Goal: Task Accomplishment & Management: Manage account settings

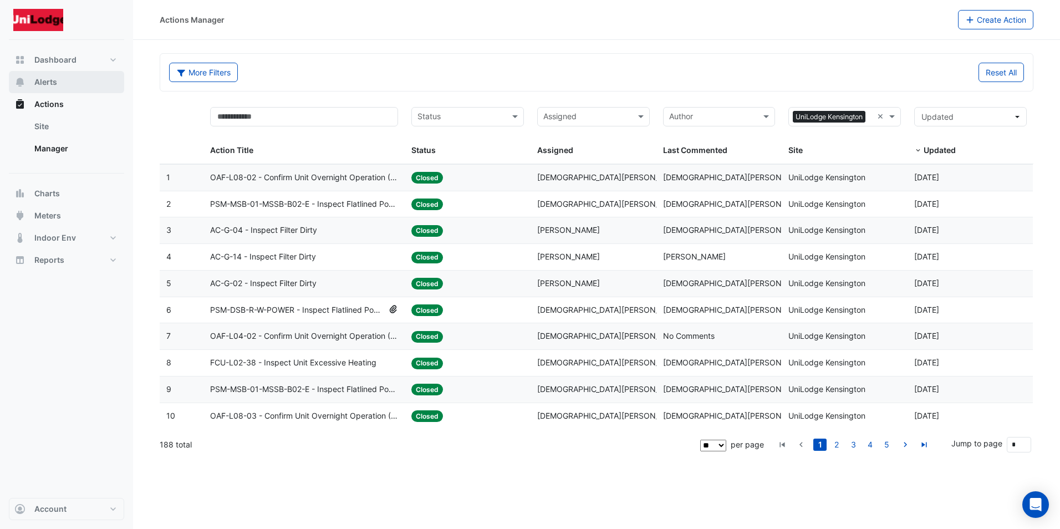
click at [48, 83] on span "Alerts" at bounding box center [45, 81] width 23 height 11
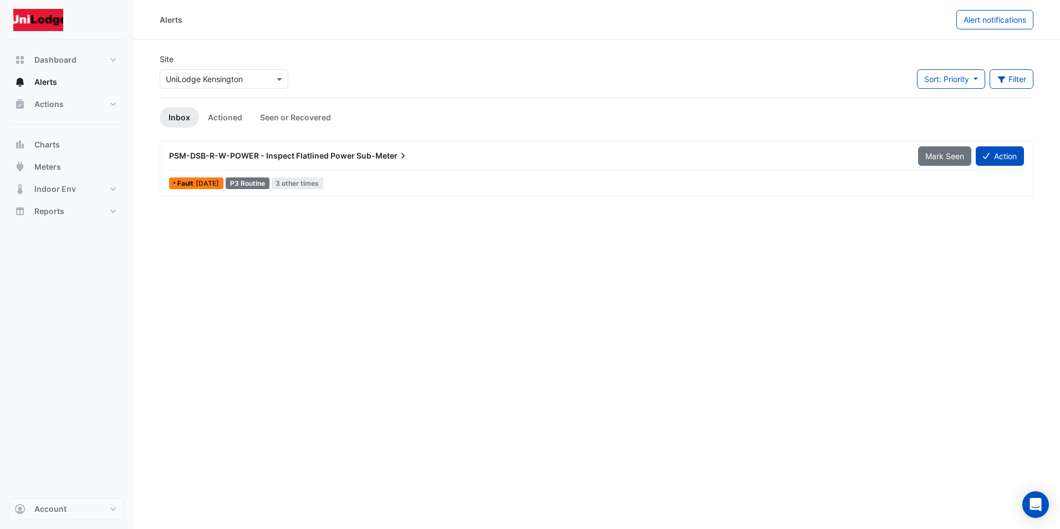
click at [219, 186] on span "[DATE]" at bounding box center [207, 183] width 23 height 8
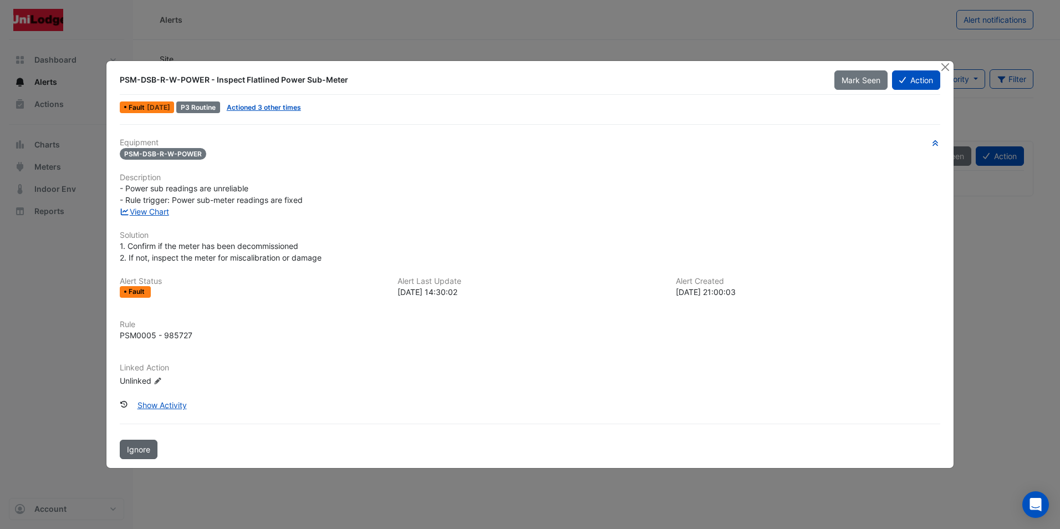
click at [137, 452] on span "Ignore" at bounding box center [138, 449] width 23 height 9
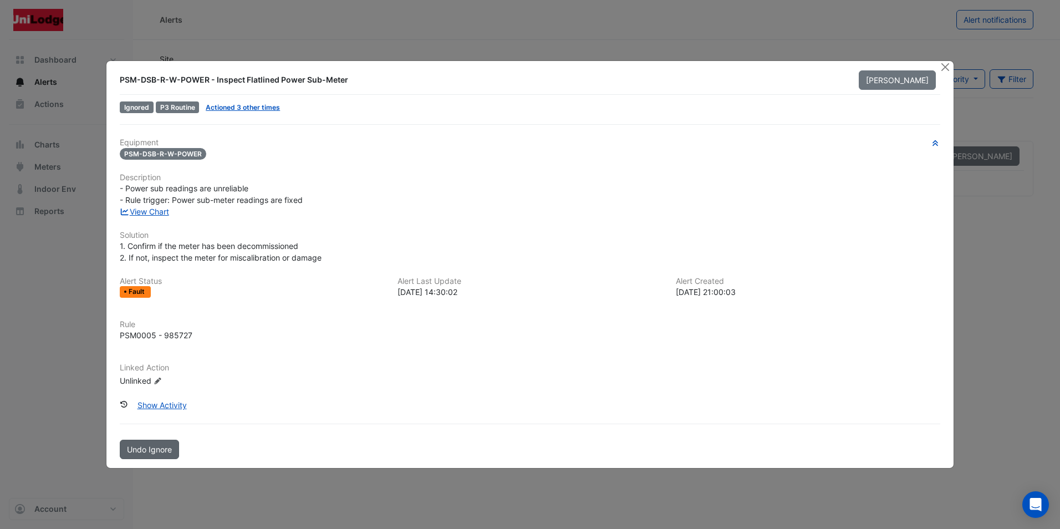
click at [137, 452] on span "Undo Ignore" at bounding box center [149, 449] width 45 height 9
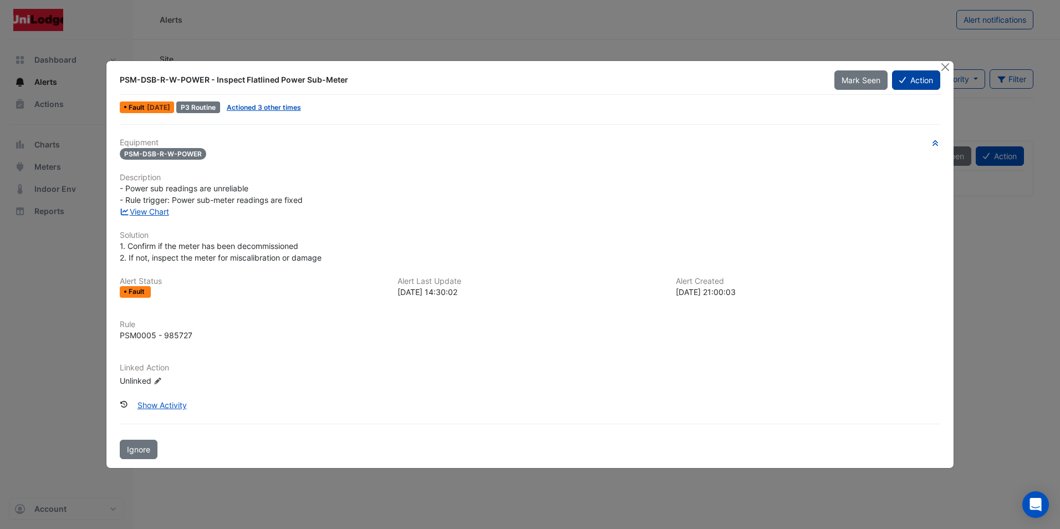
click at [923, 79] on button "Action" at bounding box center [916, 79] width 48 height 19
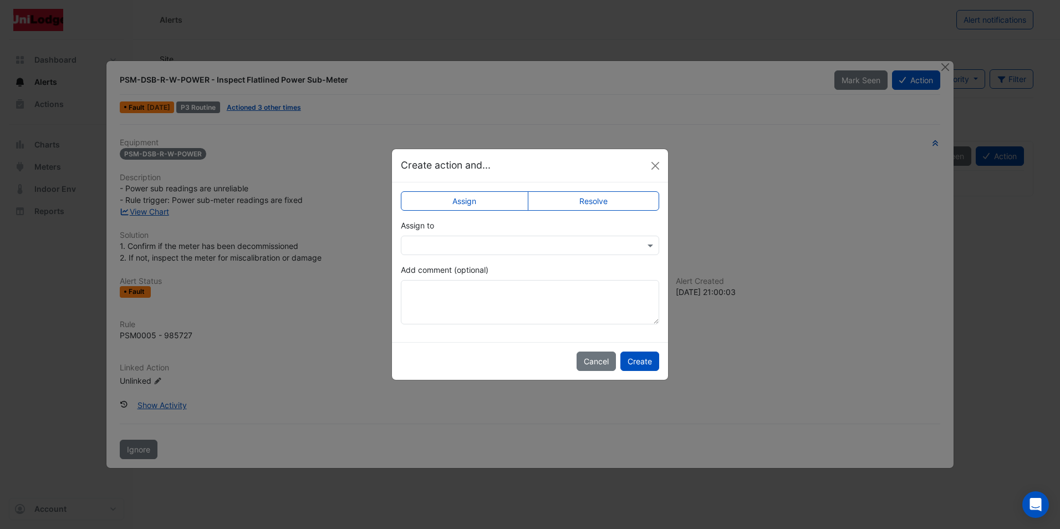
click at [617, 198] on label "Resolve" at bounding box center [594, 200] width 132 height 19
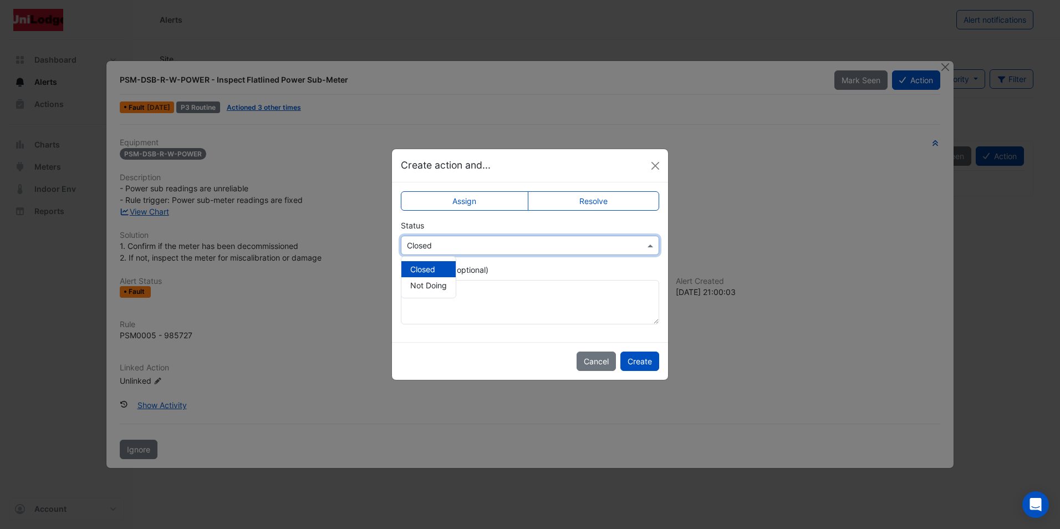
click at [650, 242] on span at bounding box center [652, 245] width 14 height 12
click at [605, 268] on div "Add comment (optional)" at bounding box center [530, 294] width 258 height 60
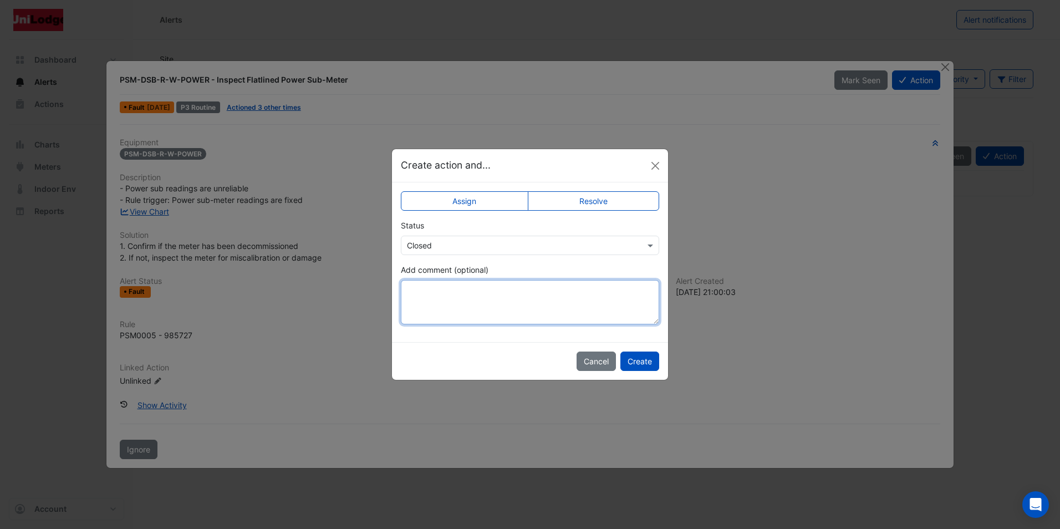
click at [445, 294] on textarea "Add comment (optional)" at bounding box center [530, 302] width 258 height 44
type textarea "**********"
click at [646, 361] on button "Create" at bounding box center [639, 360] width 39 height 19
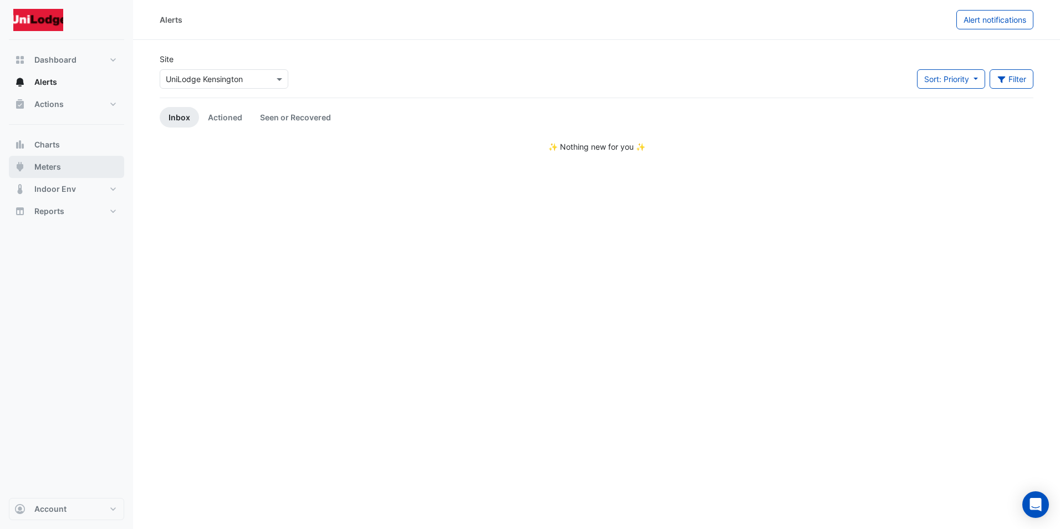
click at [73, 162] on button "Meters" at bounding box center [66, 167] width 115 height 22
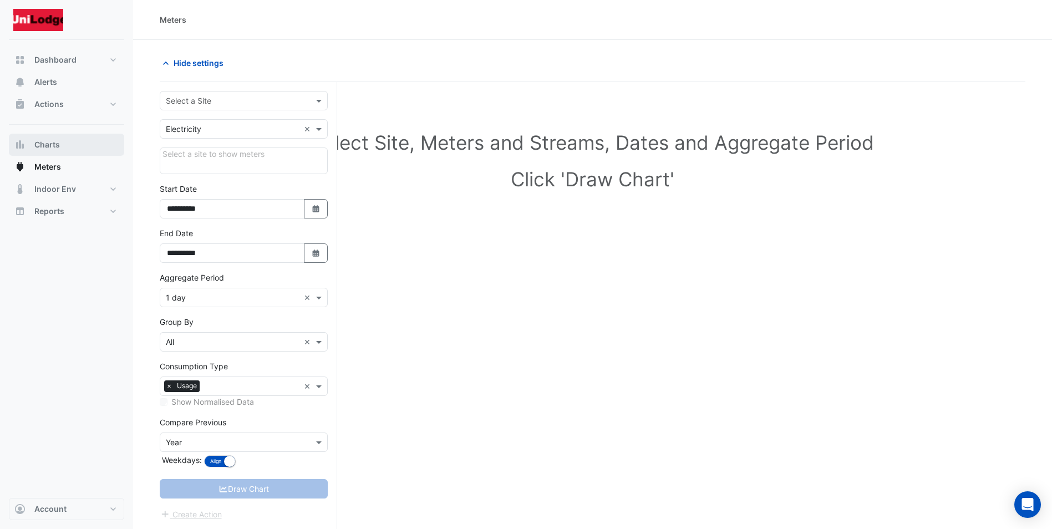
click at [55, 141] on span "Charts" at bounding box center [46, 144] width 25 height 11
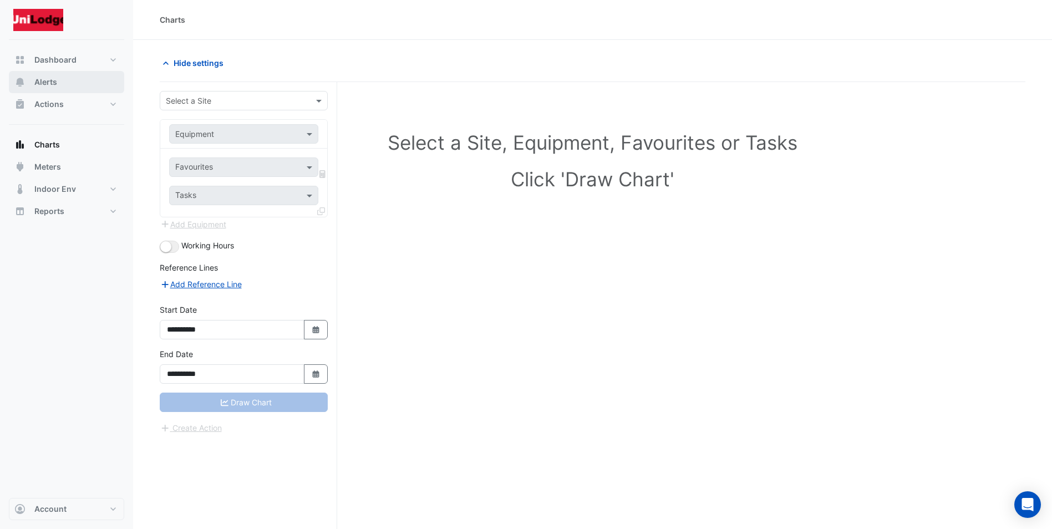
click at [50, 80] on span "Alerts" at bounding box center [45, 81] width 23 height 11
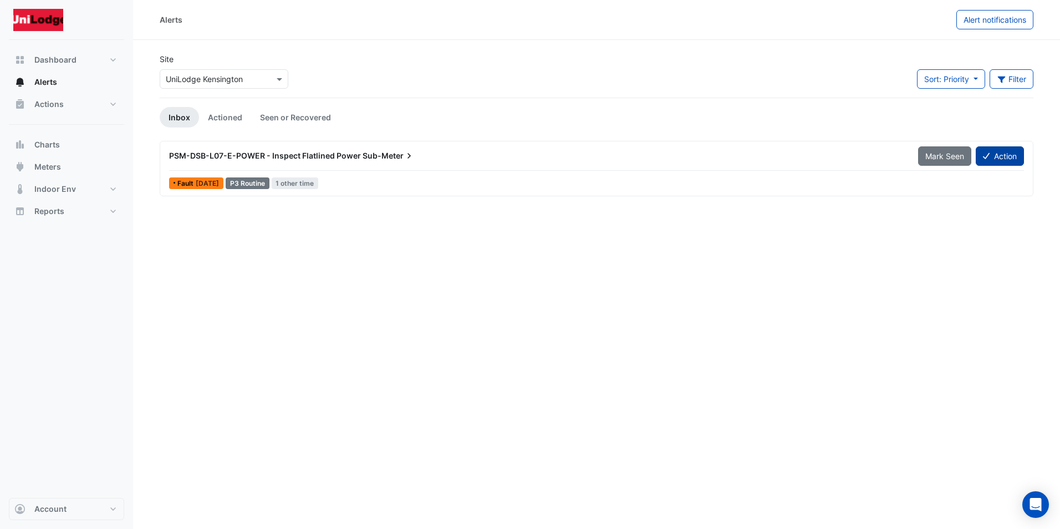
click at [989, 155] on button "Action" at bounding box center [1000, 155] width 48 height 19
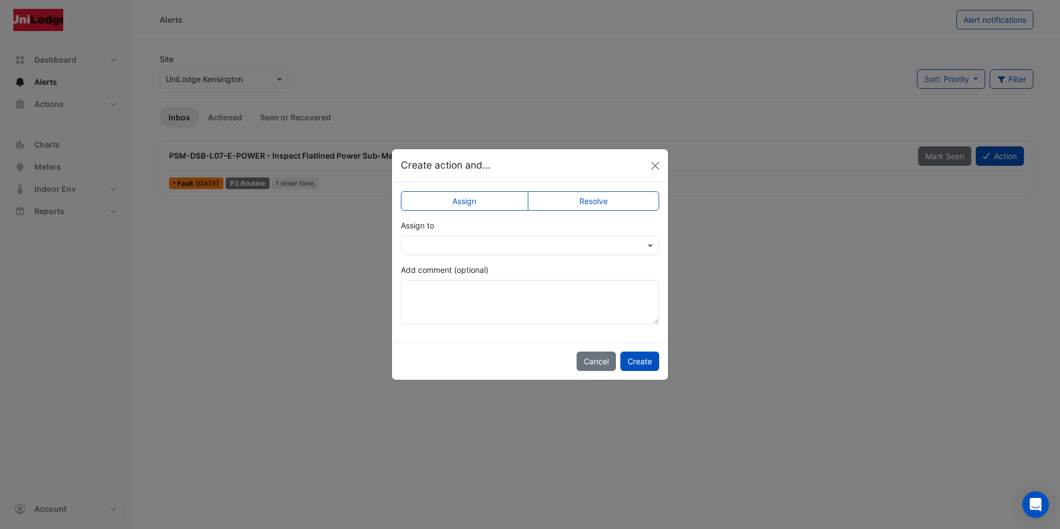
click at [627, 195] on label "Resolve" at bounding box center [594, 200] width 132 height 19
click at [632, 360] on button "Create" at bounding box center [639, 360] width 39 height 19
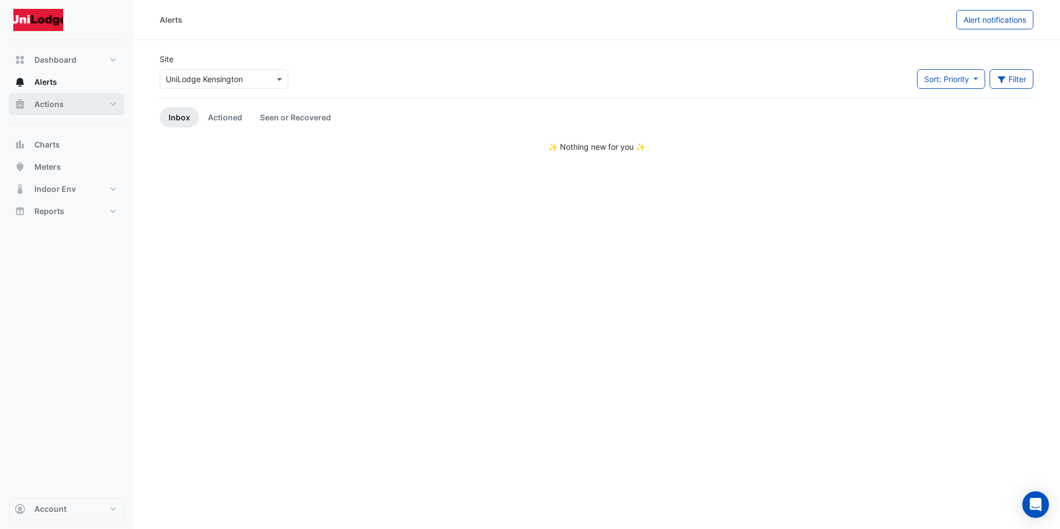
click at [53, 105] on span "Actions" at bounding box center [48, 104] width 29 height 11
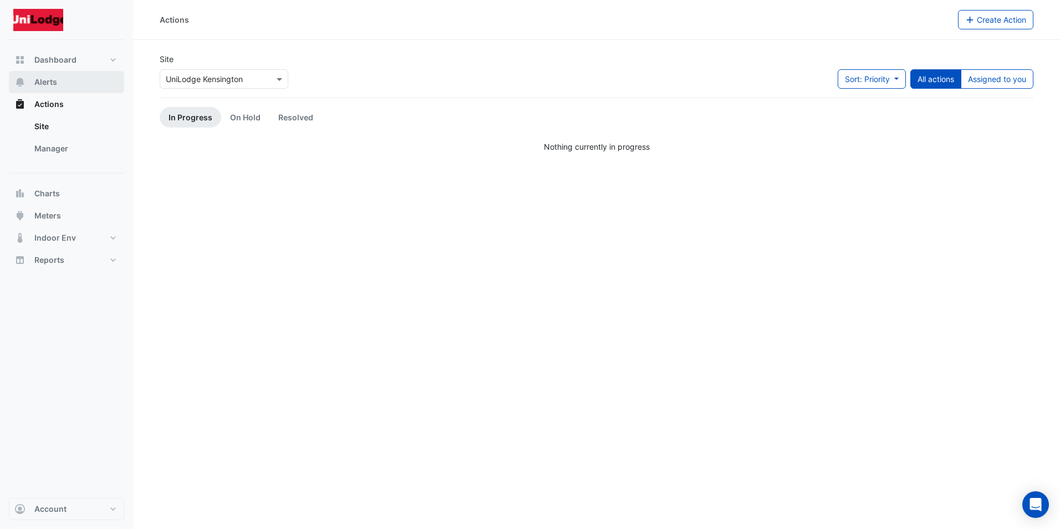
click at [67, 86] on button "Alerts" at bounding box center [66, 82] width 115 height 22
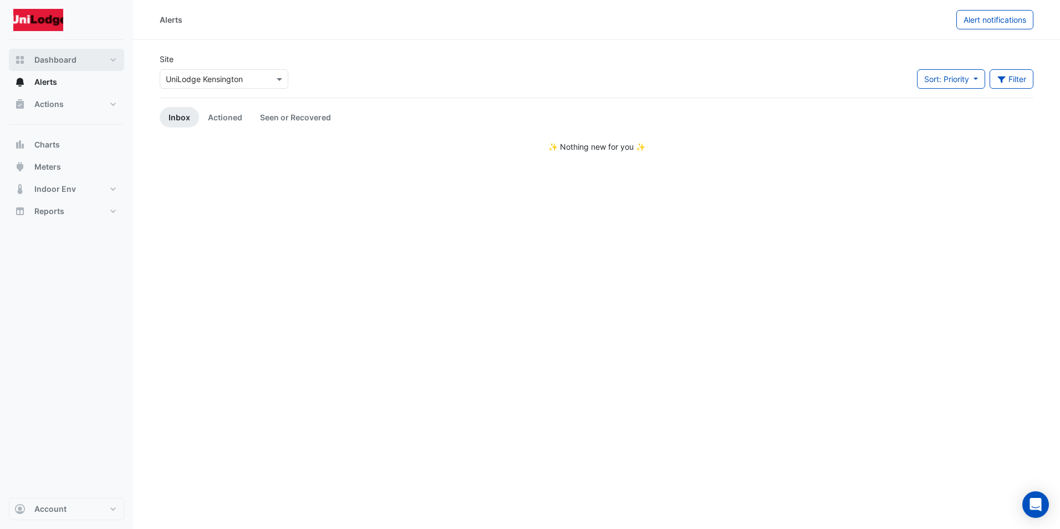
click at [45, 56] on span "Dashboard" at bounding box center [55, 59] width 42 height 11
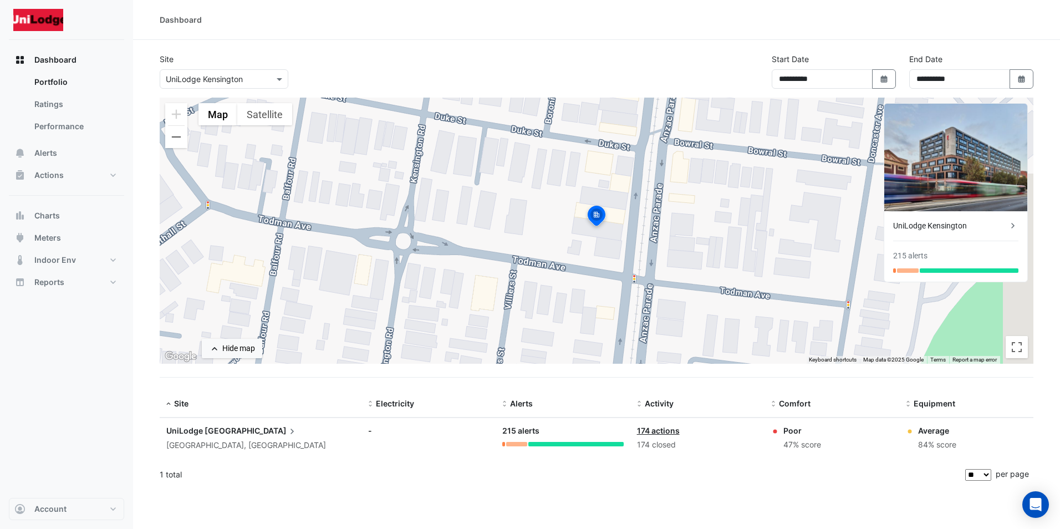
drag, startPoint x: 759, startPoint y: 422, endPoint x: 823, endPoint y: 443, distance: 67.0
click at [823, 443] on div "Site: UniLodge Kensington Kensington, New South Wales Electricity: - Alerts: 21…" at bounding box center [597, 438] width 874 height 40
click at [780, 485] on div "1 total" at bounding box center [561, 475] width 803 height 28
click at [233, 428] on span "Kensington" at bounding box center [251, 431] width 93 height 12
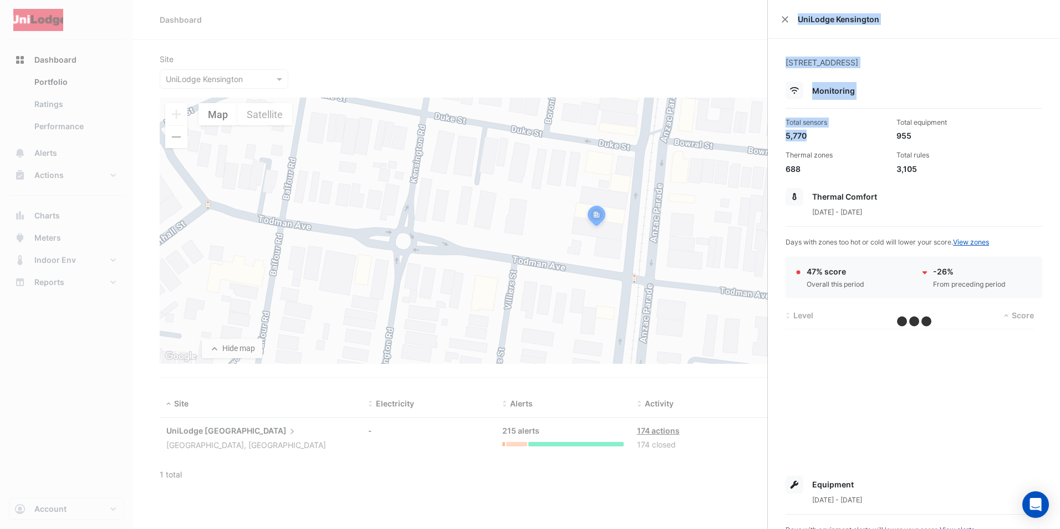
drag, startPoint x: 811, startPoint y: 132, endPoint x: 767, endPoint y: 133, distance: 44.3
click at [767, 133] on body "**********" at bounding box center [530, 264] width 1060 height 529
click at [359, 452] on ngb-offcanvas-backdrop at bounding box center [530, 264] width 1060 height 529
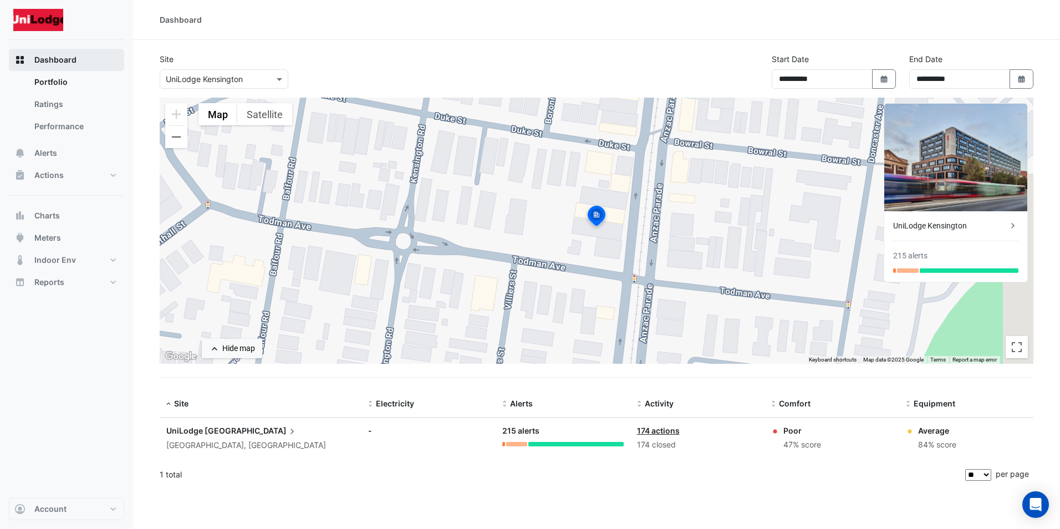
click at [40, 64] on span "Dashboard" at bounding box center [55, 59] width 42 height 11
click at [207, 429] on span "Kensington" at bounding box center [251, 431] width 93 height 12
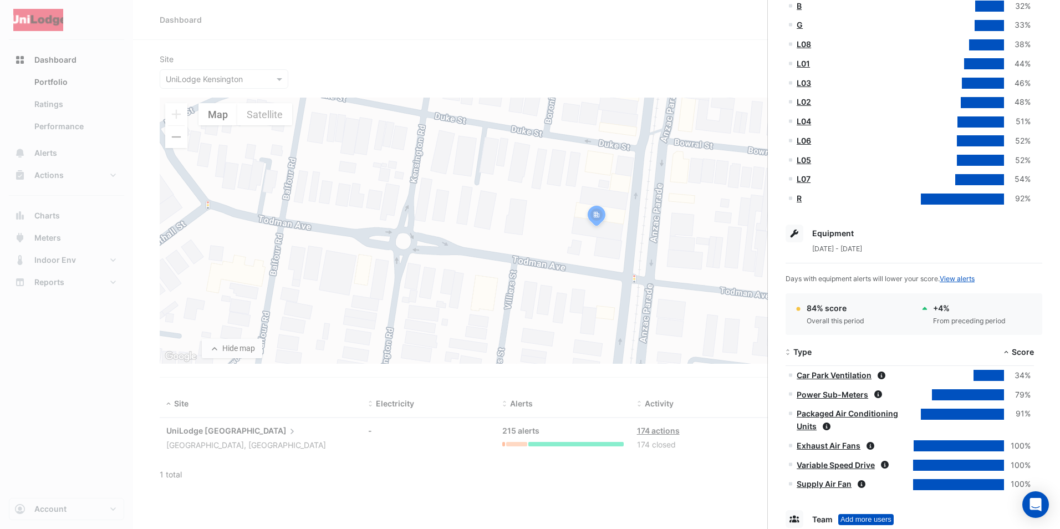
scroll to position [388, 0]
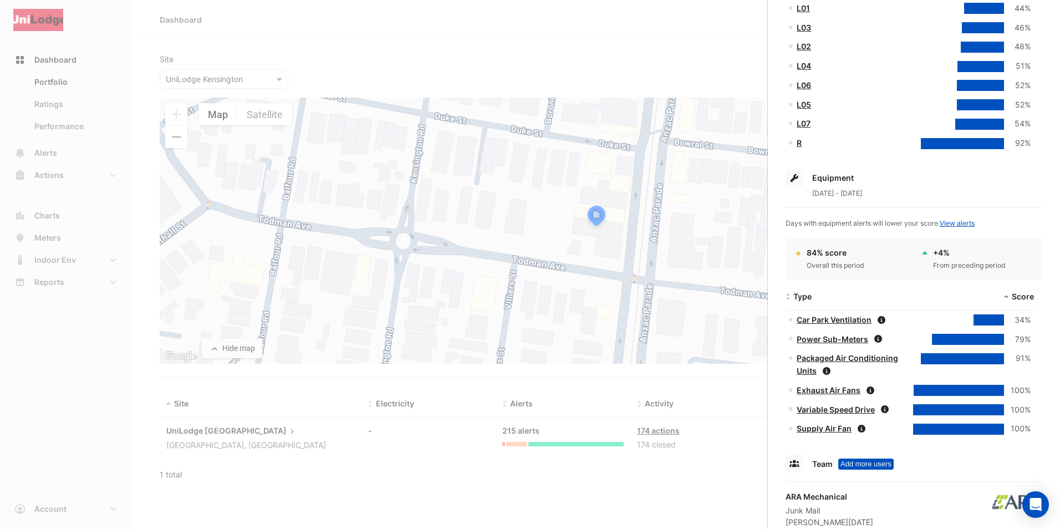
drag, startPoint x: 850, startPoint y: 256, endPoint x: 807, endPoint y: 259, distance: 42.8
click at [807, 259] on div "84% score Overall this period" at bounding box center [836, 259] width 58 height 24
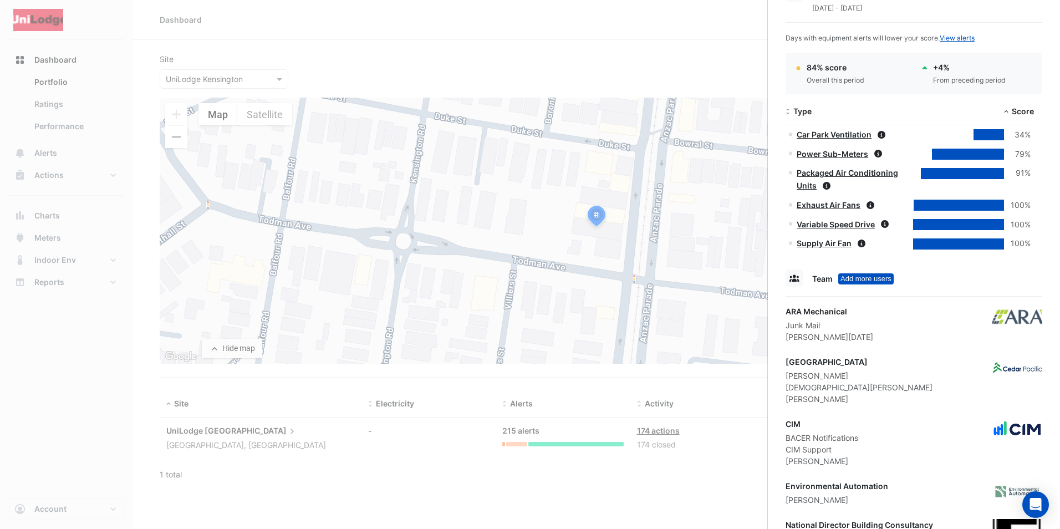
scroll to position [416, 0]
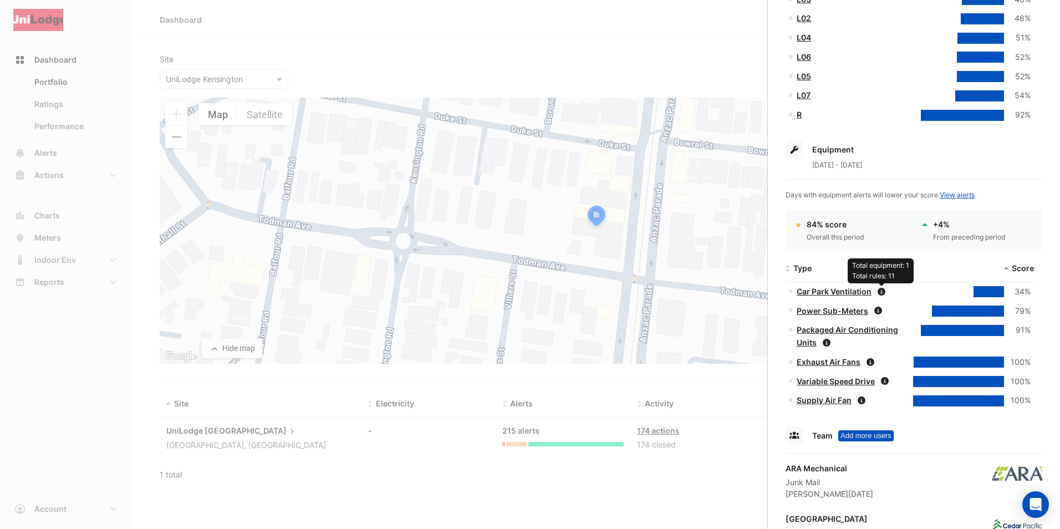
click at [880, 293] on icon at bounding box center [881, 292] width 8 height 8
click at [854, 293] on link "Car Park Ventilation" at bounding box center [834, 291] width 75 height 9
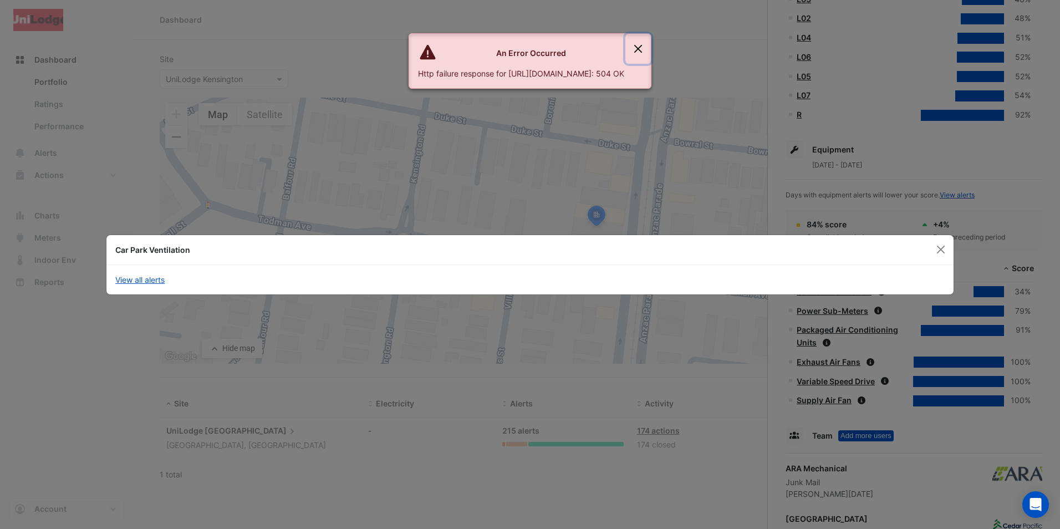
click at [651, 49] on button "Close" at bounding box center [637, 49] width 25 height 30
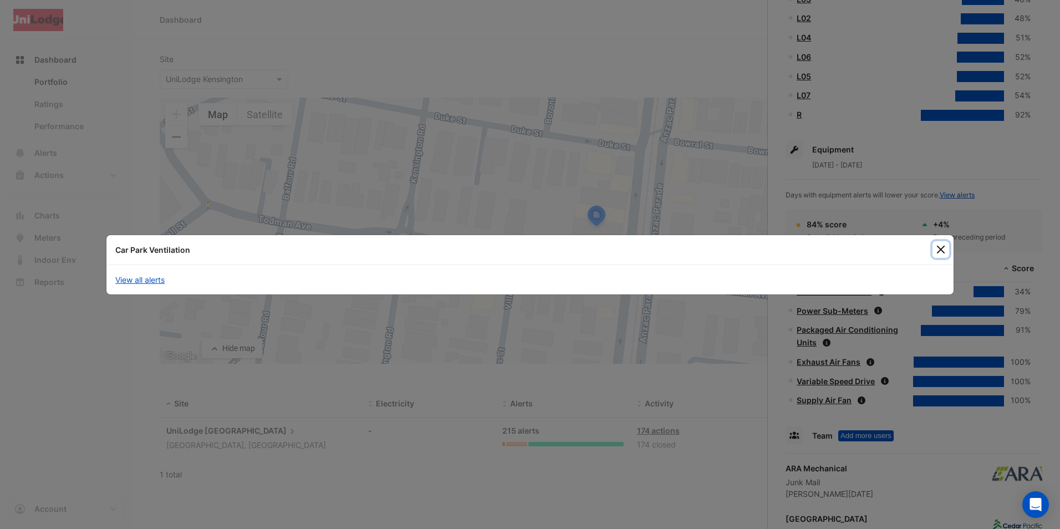
click at [941, 248] on button "Close" at bounding box center [940, 249] width 17 height 17
